Goal: Book appointment/travel/reservation

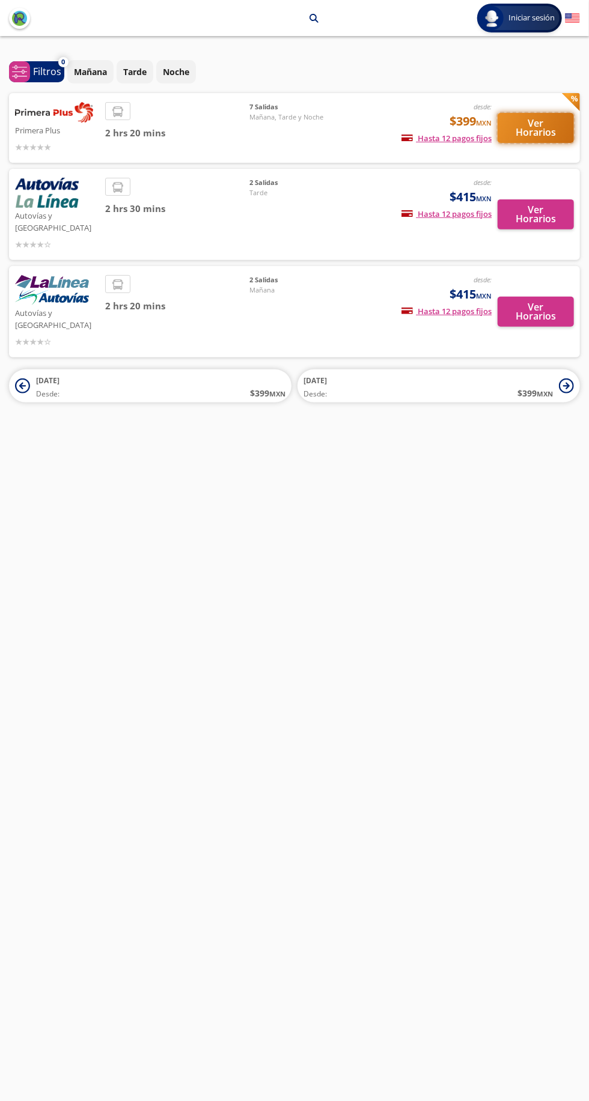
click at [542, 138] on button "Ver Horarios" at bounding box center [536, 128] width 76 height 30
click at [538, 140] on button "Ver Horarios" at bounding box center [536, 128] width 76 height 30
